Goal: Navigation & Orientation: Find specific page/section

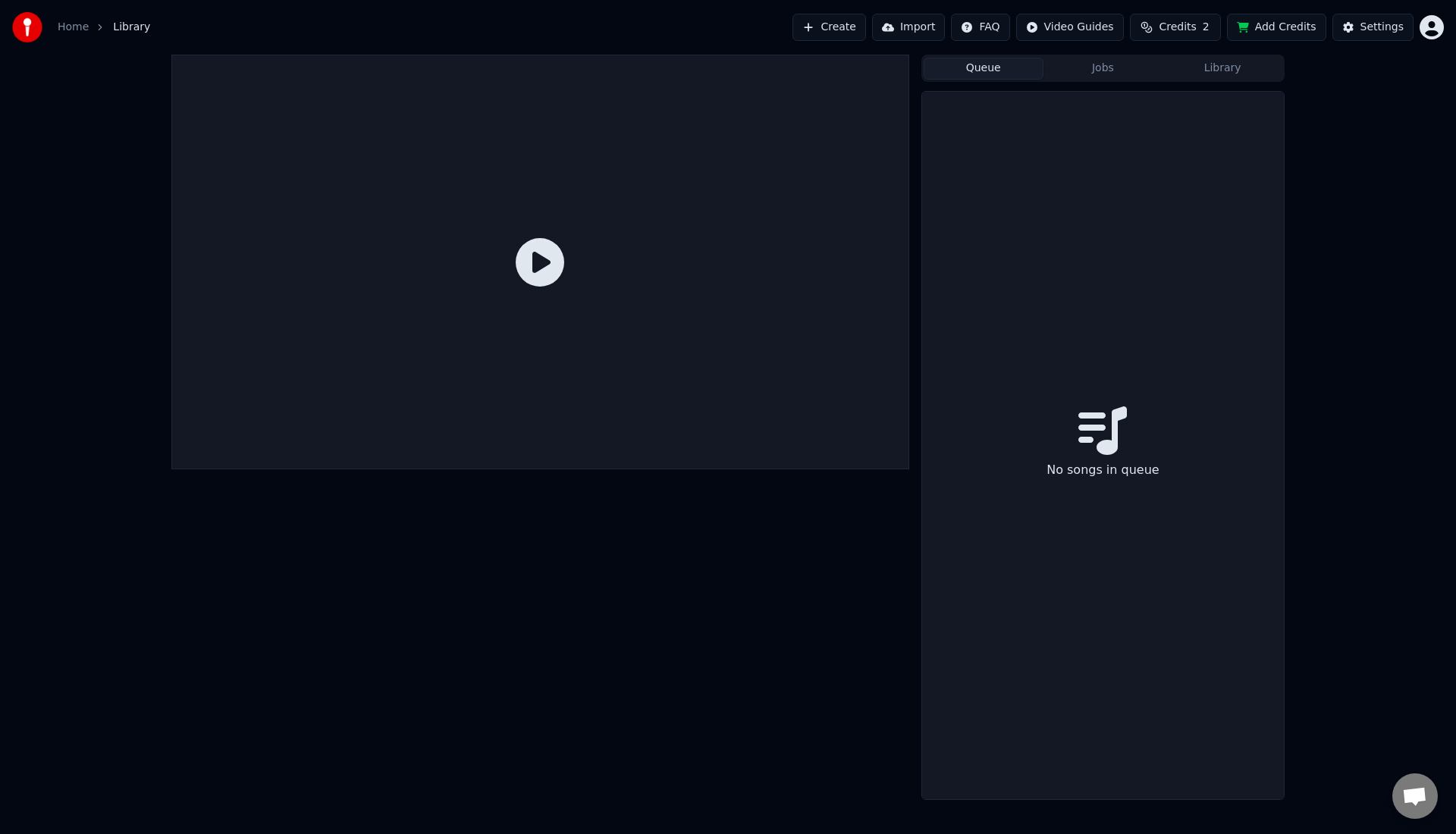
click at [556, 275] on icon at bounding box center [540, 263] width 49 height 49
click at [538, 264] on icon at bounding box center [540, 263] width 49 height 49
click at [490, 670] on div at bounding box center [539, 427] width 737 height 745
click at [104, 30] on ol "Home Library" at bounding box center [104, 27] width 93 height 15
click at [76, 29] on link "Home" at bounding box center [72, 27] width 31 height 15
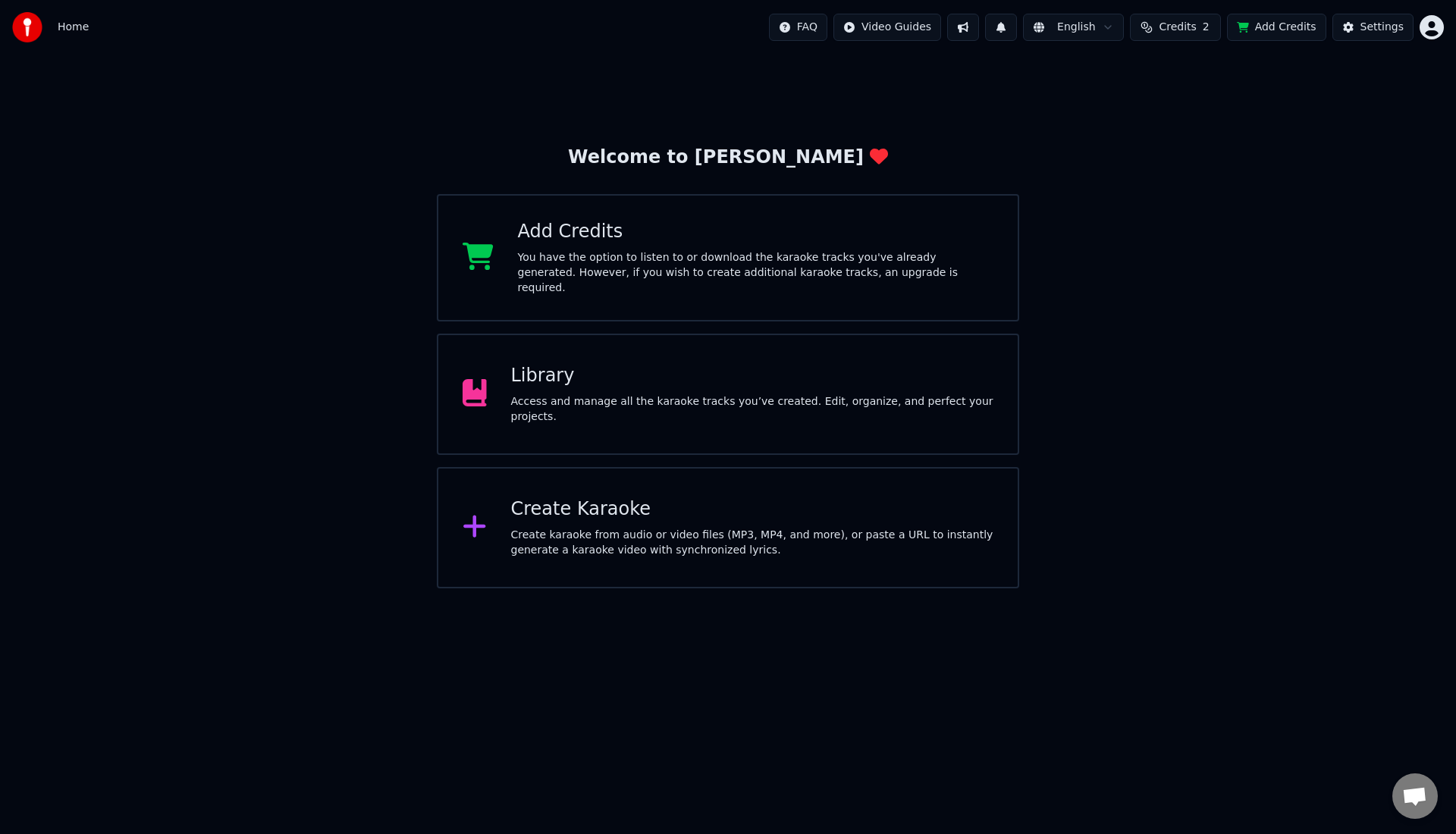
click at [527, 399] on div "Access and manage all the karaoke tracks you’ve created. Edit, organize, and pe…" at bounding box center [752, 409] width 483 height 30
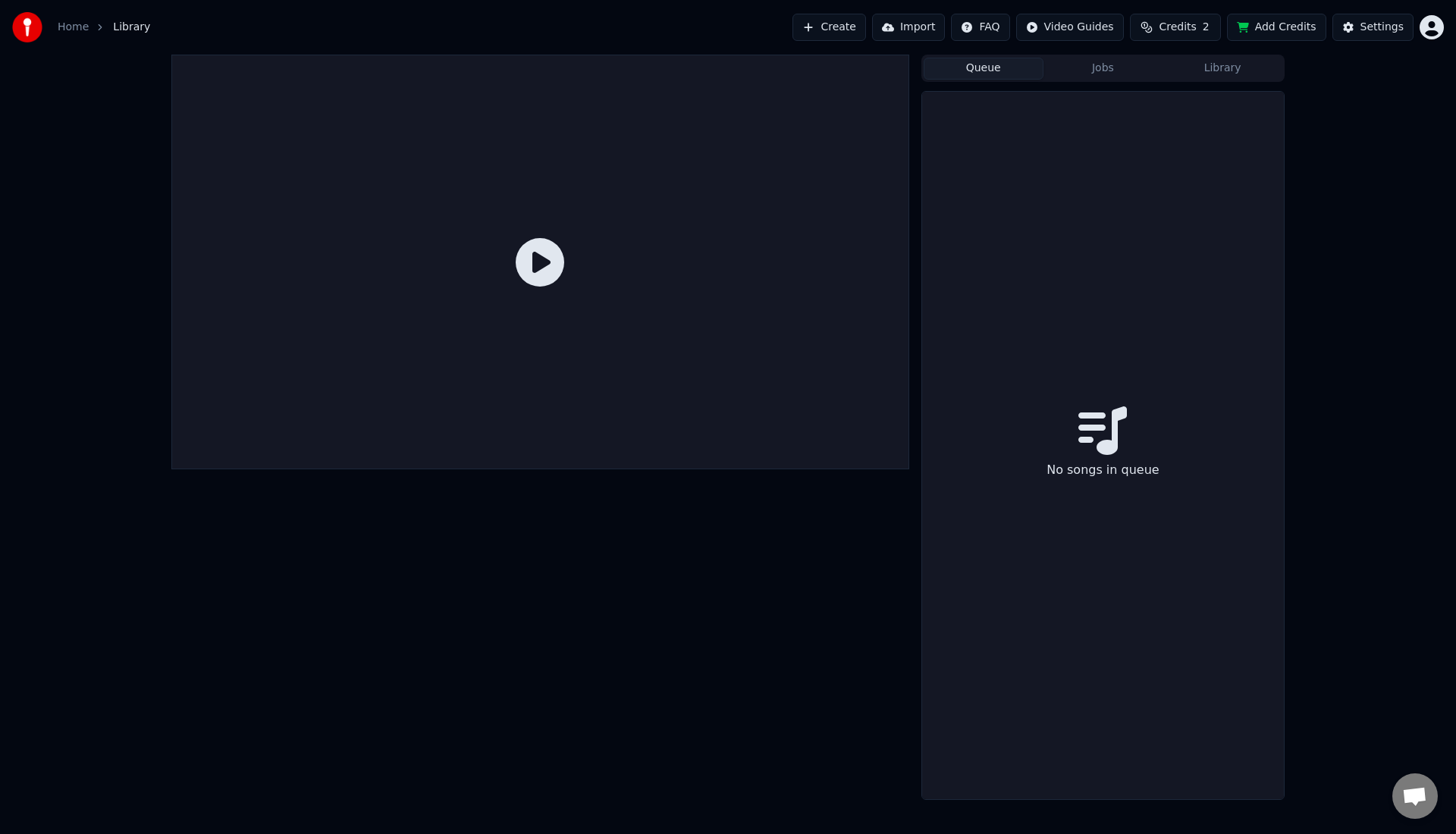
click at [1104, 318] on div "No songs in queue" at bounding box center [1102, 445] width 361 height 707
click at [1115, 73] on button "Jobs" at bounding box center [1103, 68] width 120 height 22
click at [1199, 78] on button "Library" at bounding box center [1222, 68] width 120 height 22
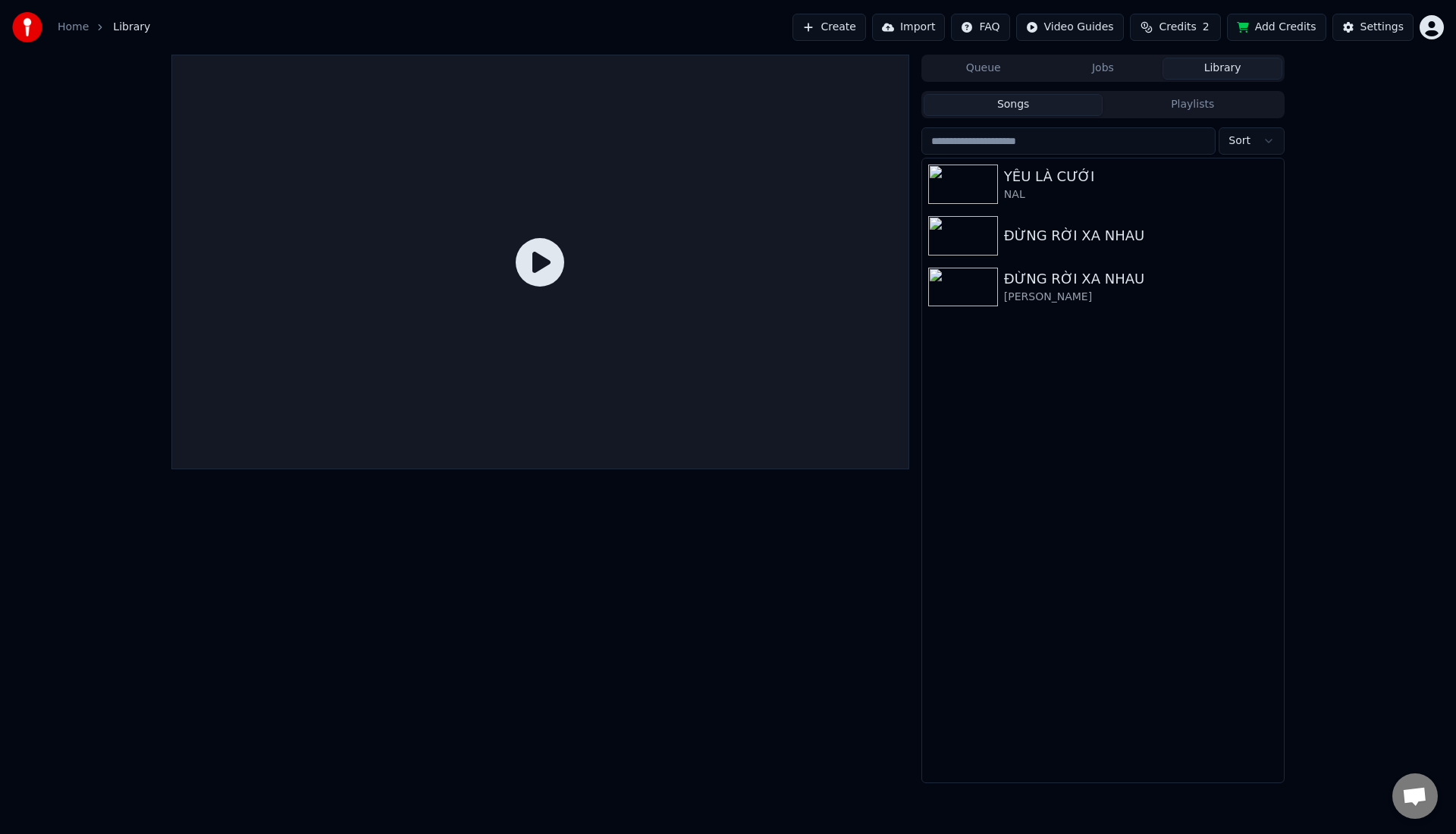
click at [1074, 140] on input "search" at bounding box center [1068, 141] width 294 height 27
click at [1388, 25] on div "Settings" at bounding box center [1381, 27] width 43 height 15
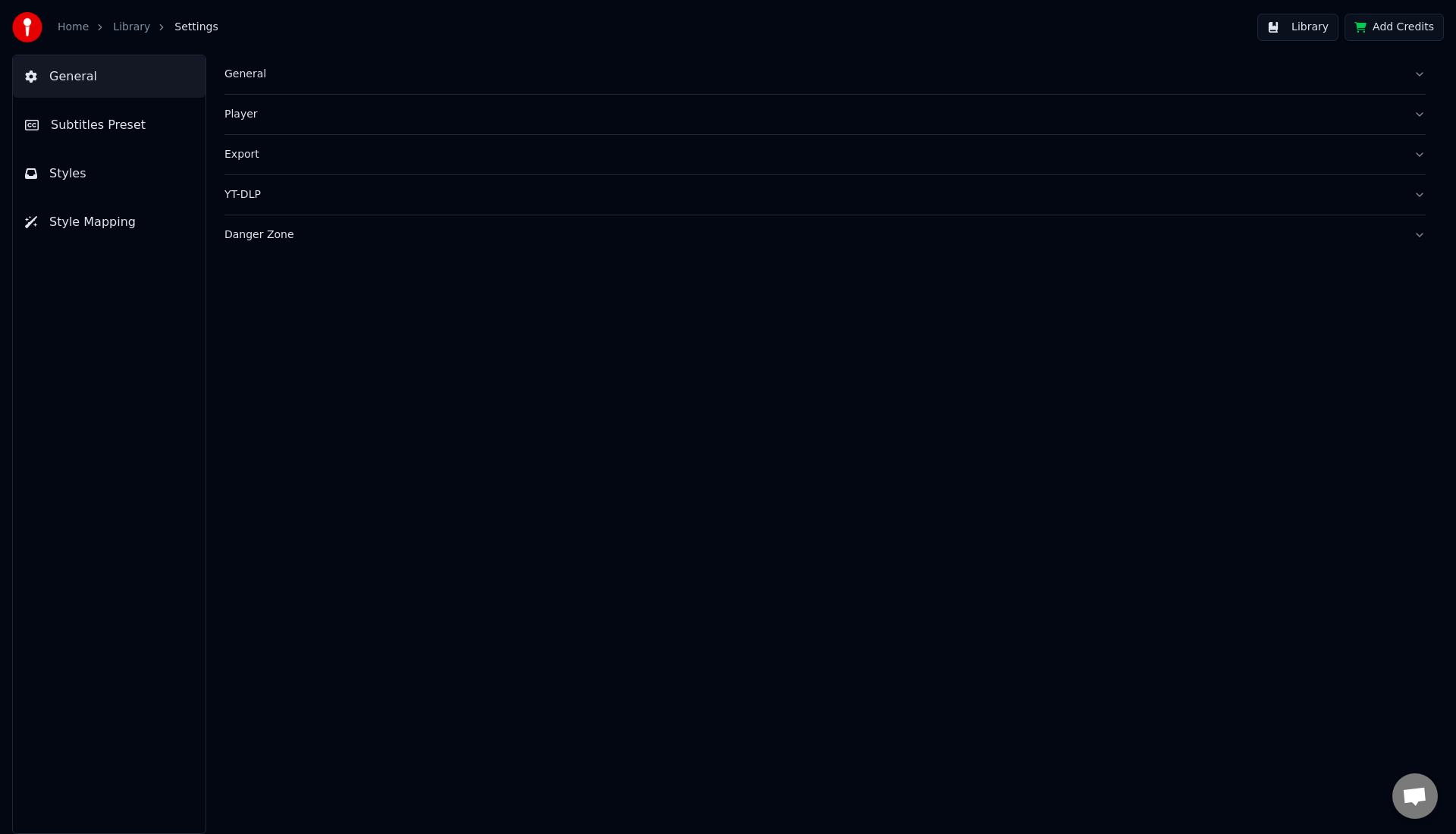
click at [1374, 31] on button "Add Credits" at bounding box center [1394, 27] width 99 height 27
